Goal: Information Seeking & Learning: Learn about a topic

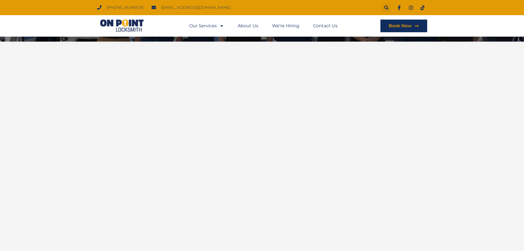
scroll to position [83, 0]
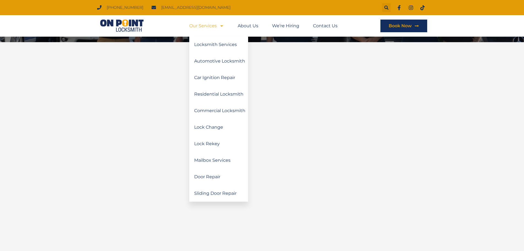
click at [215, 26] on link "Our Services" at bounding box center [206, 26] width 35 height 13
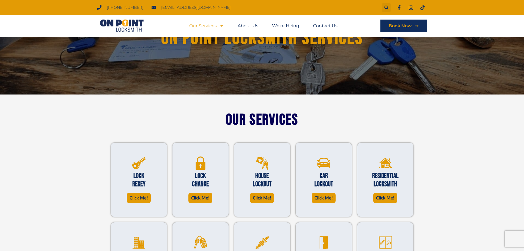
scroll to position [55, 0]
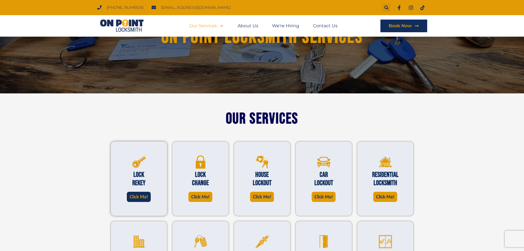
click at [139, 197] on span "Click Me!" at bounding box center [139, 196] width 18 height 7
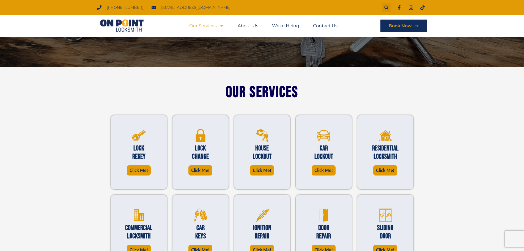
scroll to position [110, 0]
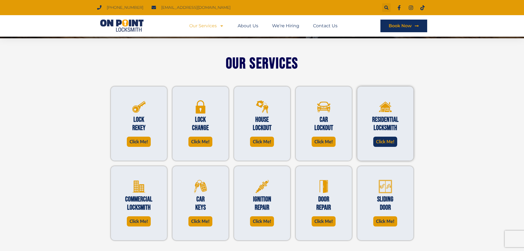
click at [389, 141] on span "Click Me!" at bounding box center [385, 141] width 18 height 7
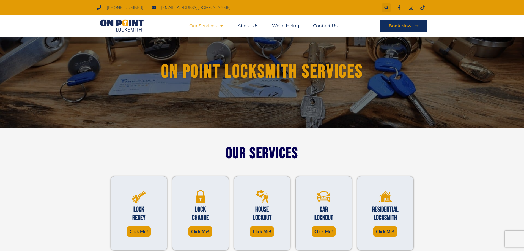
scroll to position [0, 0]
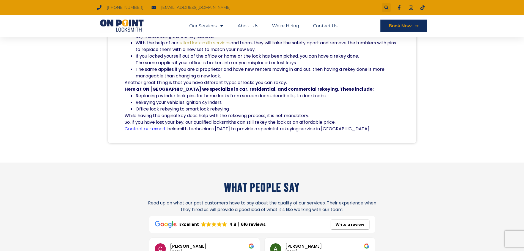
scroll to position [220, 0]
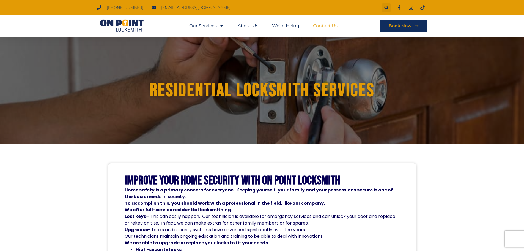
click at [322, 25] on link "Contact Us" at bounding box center [325, 26] width 24 height 13
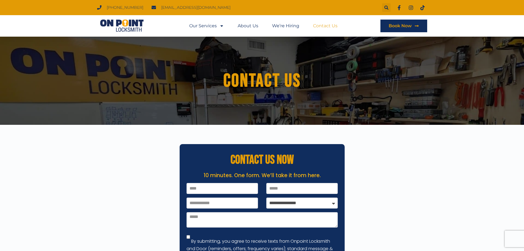
scroll to position [83, 0]
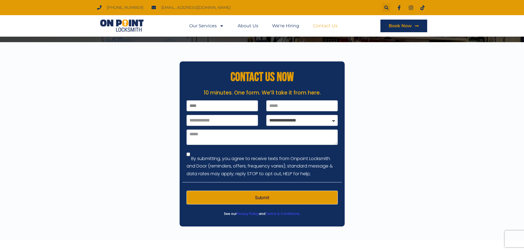
click at [204, 108] on input "Name" at bounding box center [223, 105] width 72 height 11
type input "*****"
type input "*******"
click at [220, 115] on input "Phone Number" at bounding box center [223, 120] width 72 height 11
type input "**********"
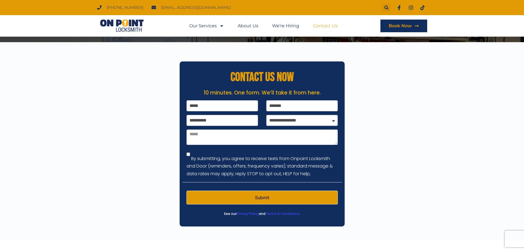
click at [320, 119] on select "**********" at bounding box center [302, 120] width 72 height 11
click at [392, 168] on div at bounding box center [262, 141] width 524 height 198
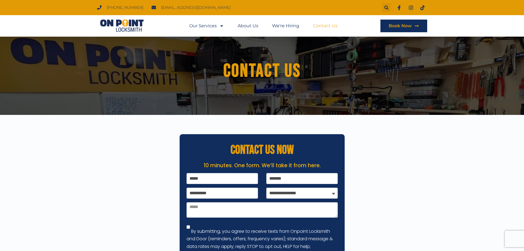
scroll to position [0, 0]
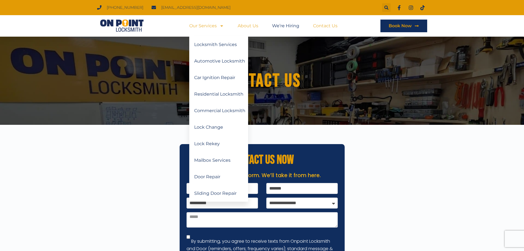
click at [245, 25] on link "About Us" at bounding box center [248, 26] width 21 height 13
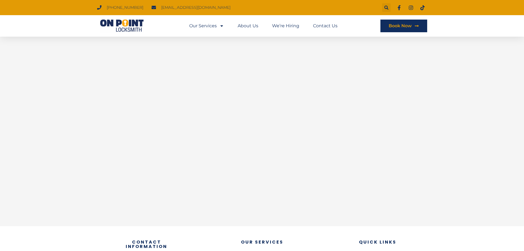
click at [435, 156] on div at bounding box center [262, 106] width 524 height 239
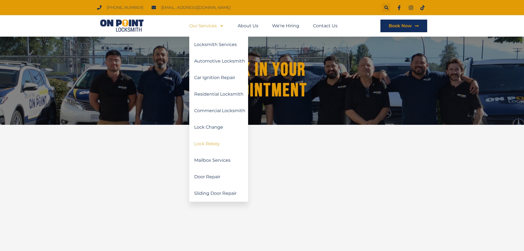
click at [213, 141] on link "Lock Rekey" at bounding box center [218, 143] width 59 height 17
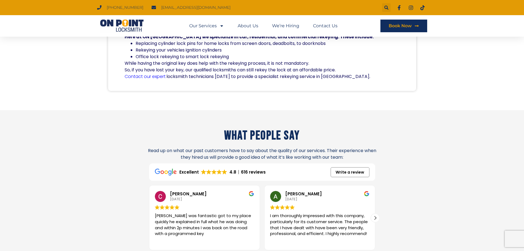
scroll to position [303, 0]
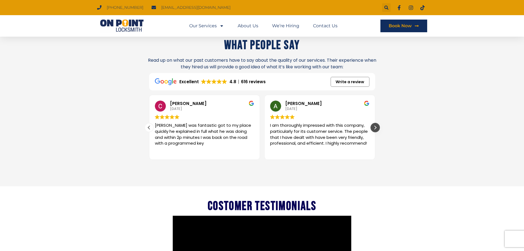
click at [373, 126] on div "Next review" at bounding box center [375, 127] width 8 height 8
click at [375, 127] on div "Next review" at bounding box center [375, 127] width 8 height 8
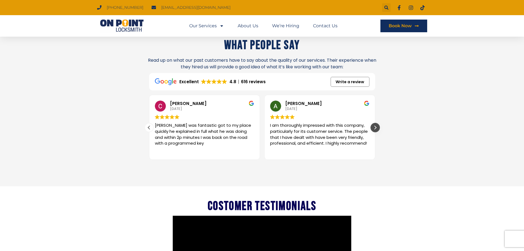
click at [375, 129] on div "Next review" at bounding box center [375, 127] width 8 height 8
click at [371, 128] on div "Next review" at bounding box center [375, 127] width 8 height 8
